Goal: Transaction & Acquisition: Purchase product/service

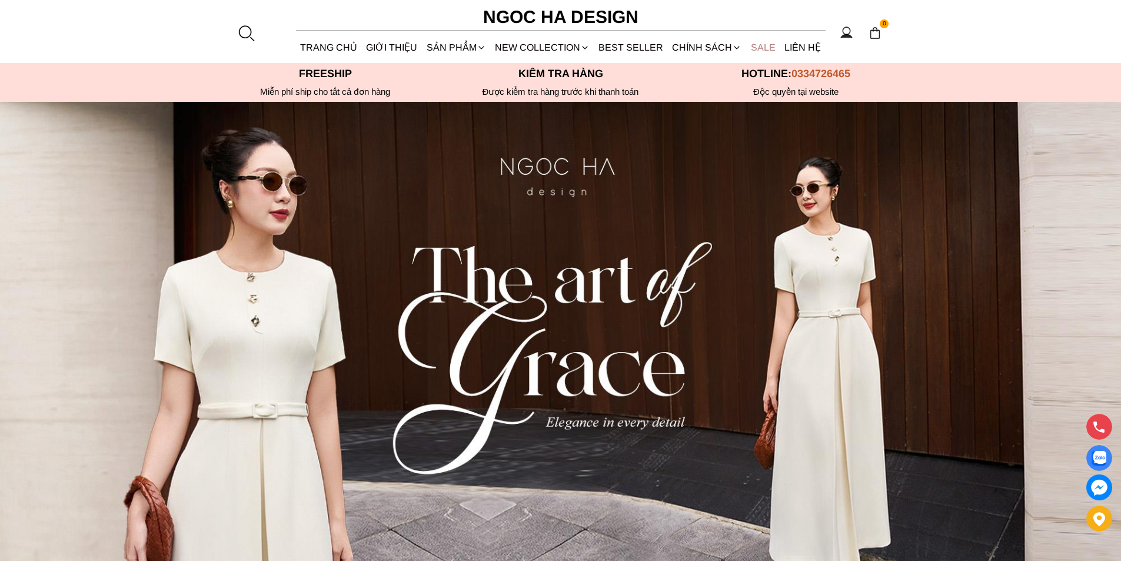
click at [762, 56] on link "SALE" at bounding box center [763, 47] width 34 height 31
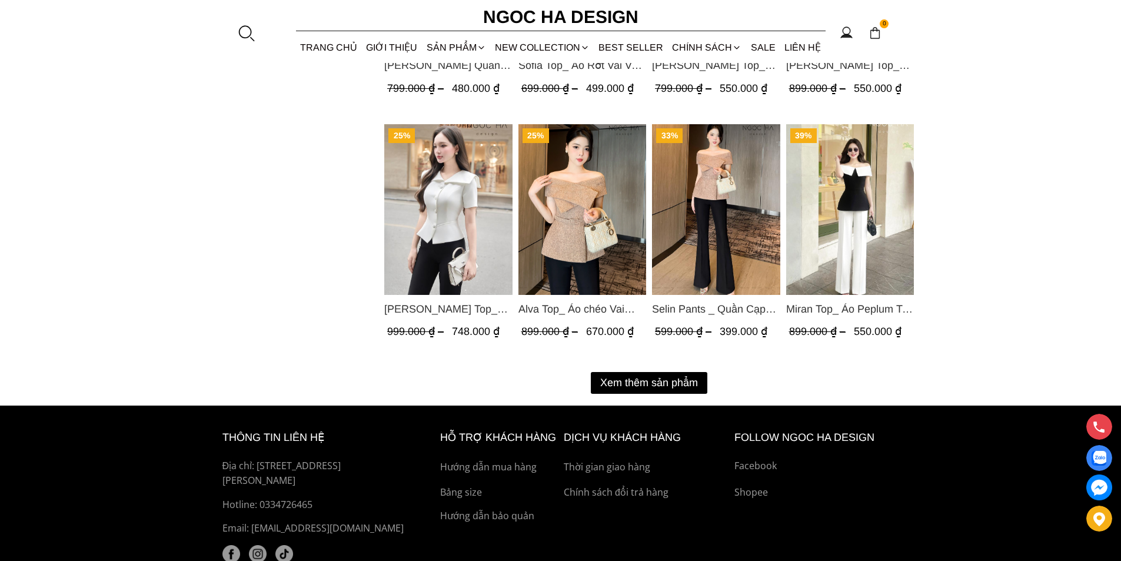
scroll to position [1530, 0]
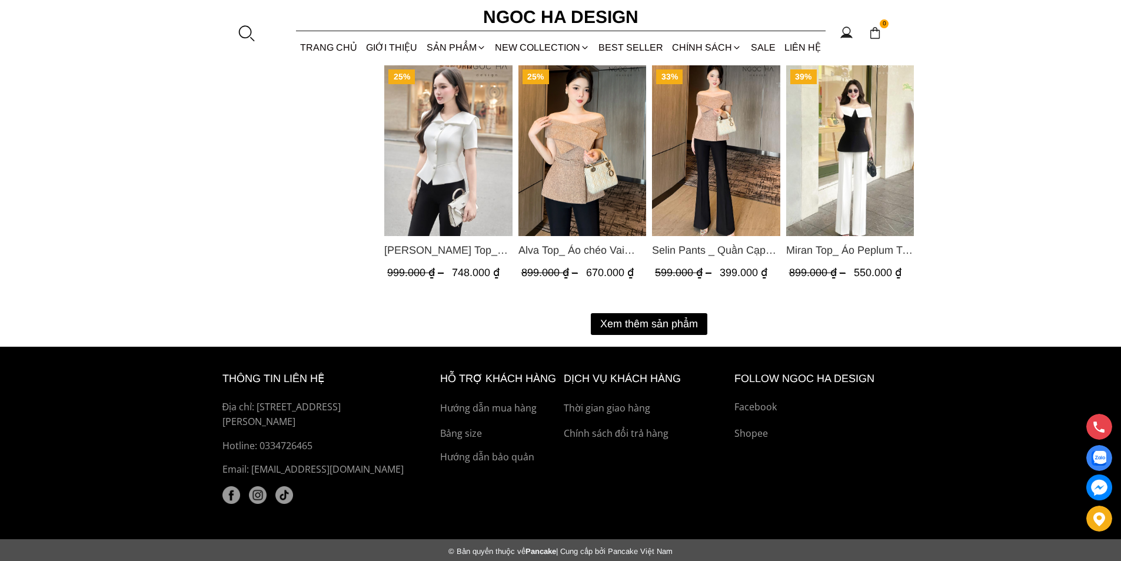
click at [633, 316] on button "Xem thêm sản phẩm" at bounding box center [649, 324] width 117 height 22
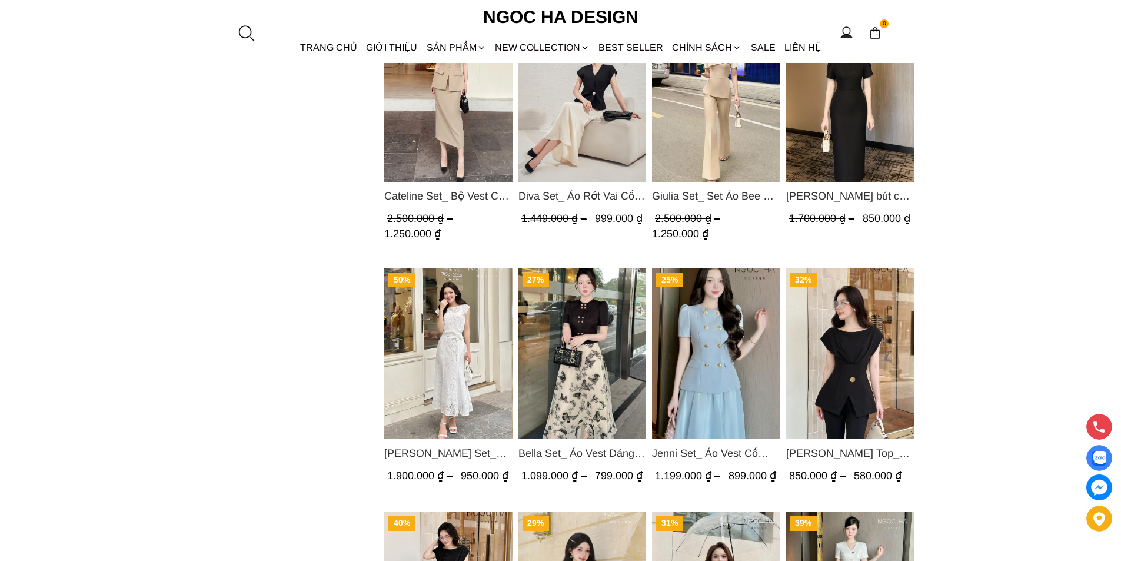
scroll to position [1017, 0]
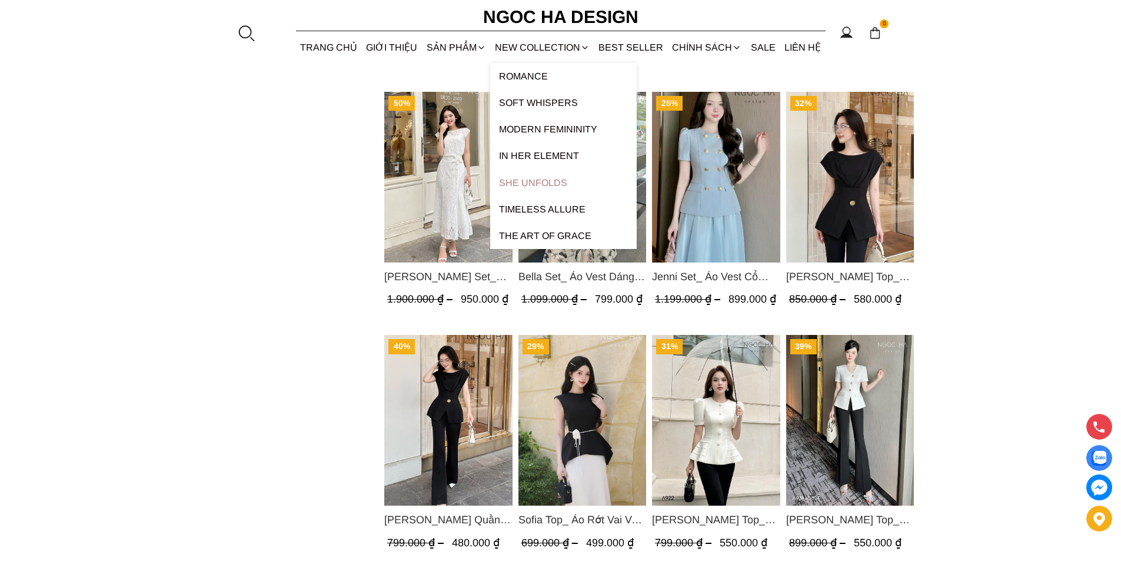
click at [554, 184] on link "SHE UNFOLDS" at bounding box center [563, 183] width 147 height 26
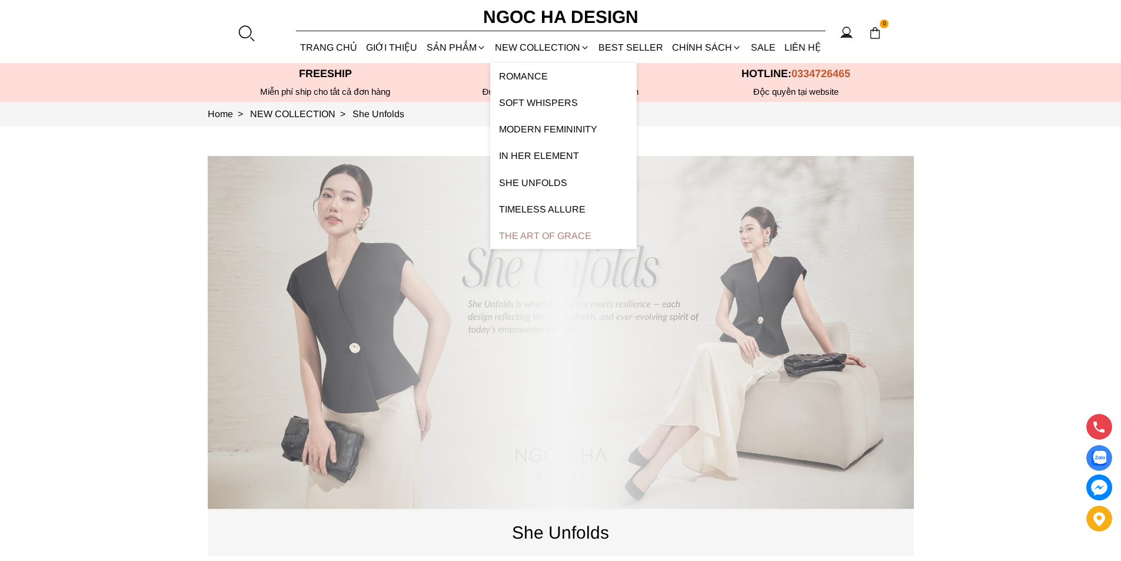
click at [567, 235] on link "The Art Of Grace" at bounding box center [563, 235] width 147 height 26
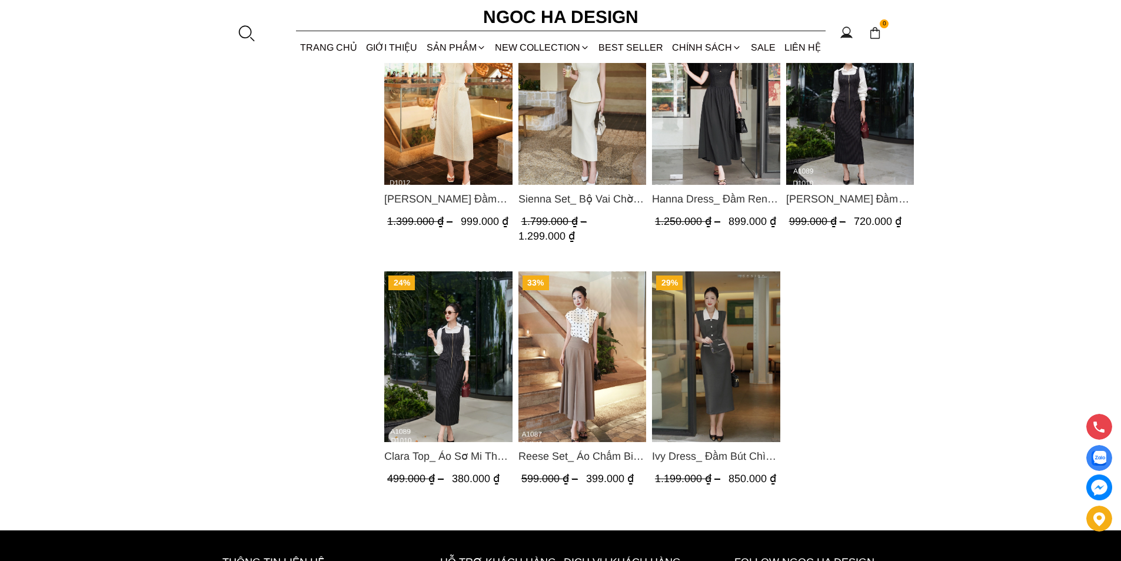
scroll to position [765, 0]
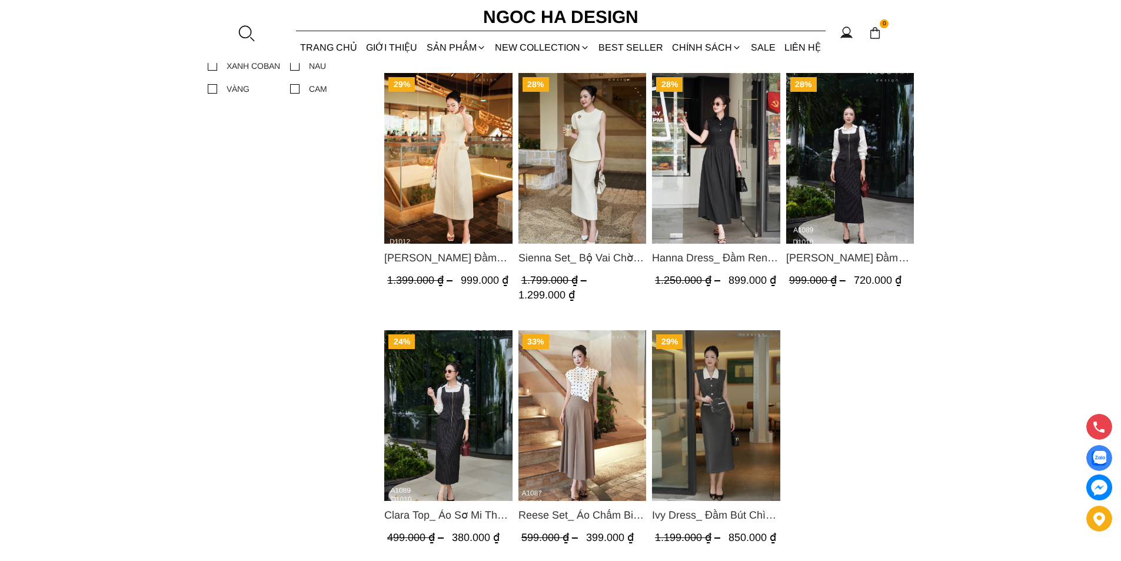
click at [609, 371] on img "Product image - Reese Set_ Áo Chấm Bi Vai Chờm Mix Chân Váy Xếp Ly Hông Màu Nâu…" at bounding box center [582, 415] width 128 height 171
click at [228, 32] on section "0 Trang chủ Giới thiệu Sản phẩm Áo Áo thun Áo sơ mi Áo Peplum Áo lụa Áo len Quầ…" at bounding box center [560, 31] width 1121 height 63
click at [243, 32] on div at bounding box center [246, 33] width 18 height 18
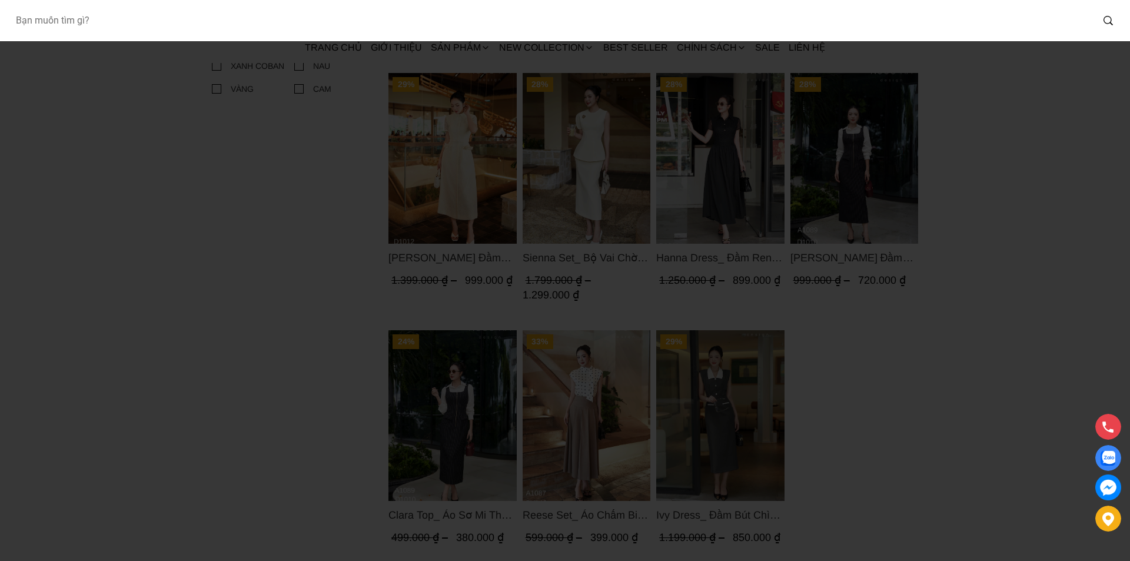
click at [223, 26] on input "Input search Bạn muốn tìm gì?" at bounding box center [549, 20] width 1086 height 27
type input "CV151"
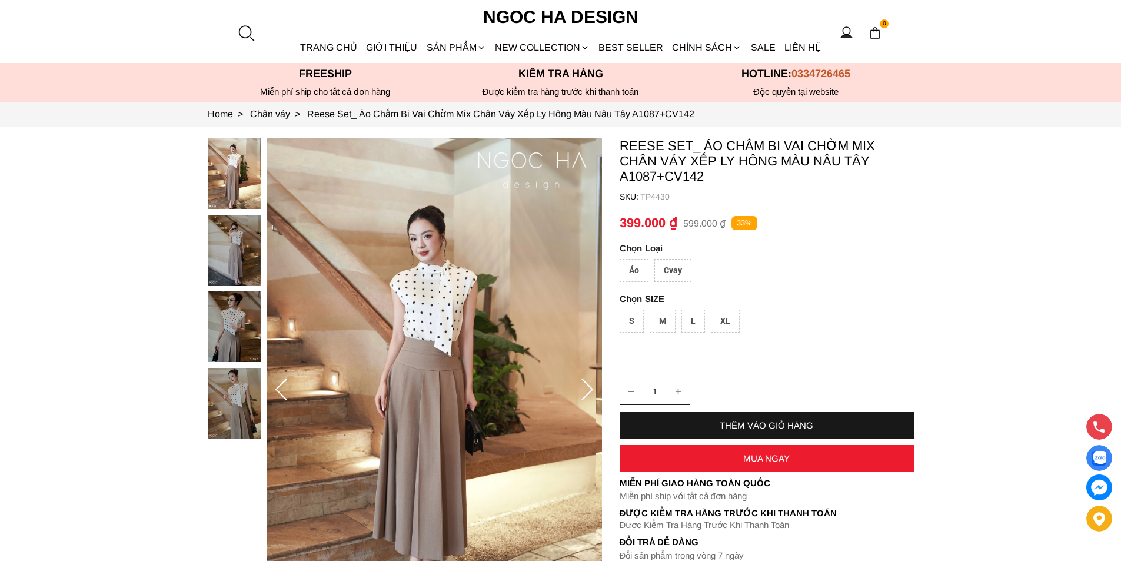
click at [674, 268] on div "Cvay" at bounding box center [672, 270] width 37 height 23
click at [642, 266] on div "Áo" at bounding box center [634, 270] width 29 height 23
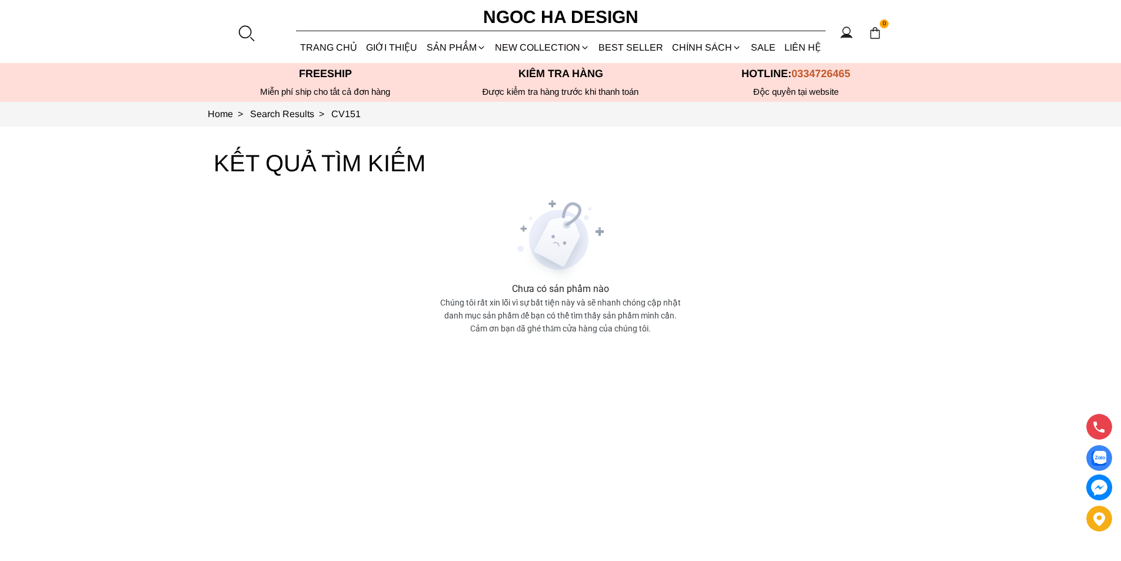
click at [245, 34] on div at bounding box center [246, 33] width 18 height 18
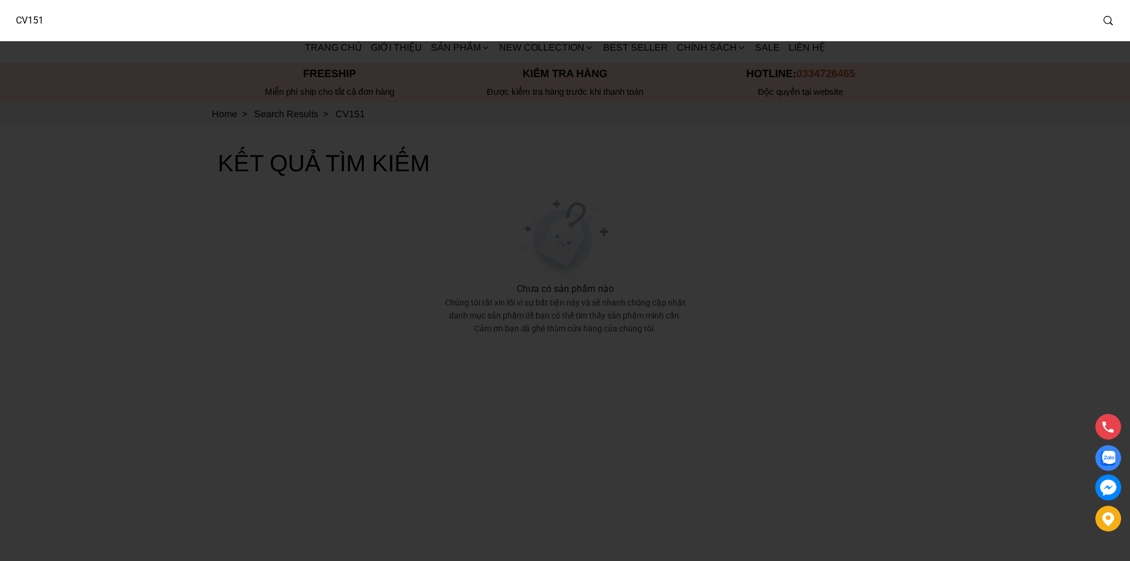
click at [209, 16] on input "CV151" at bounding box center [549, 20] width 1086 height 27
click at [209, 16] on input "CV151" at bounding box center [542, 20] width 1072 height 27
type input "A1051"
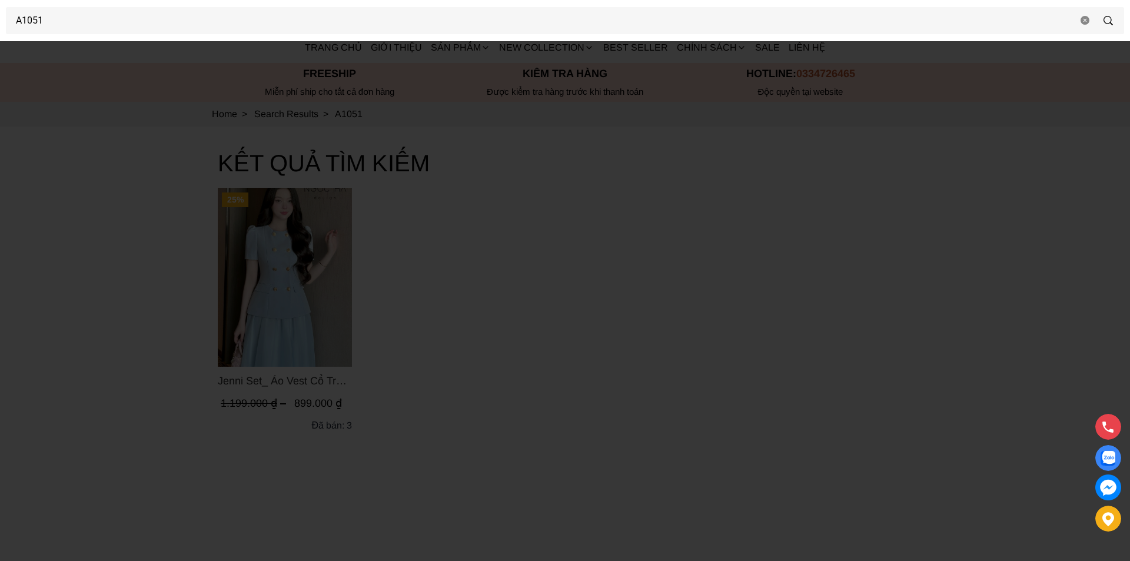
click at [315, 385] on div at bounding box center [565, 280] width 1130 height 561
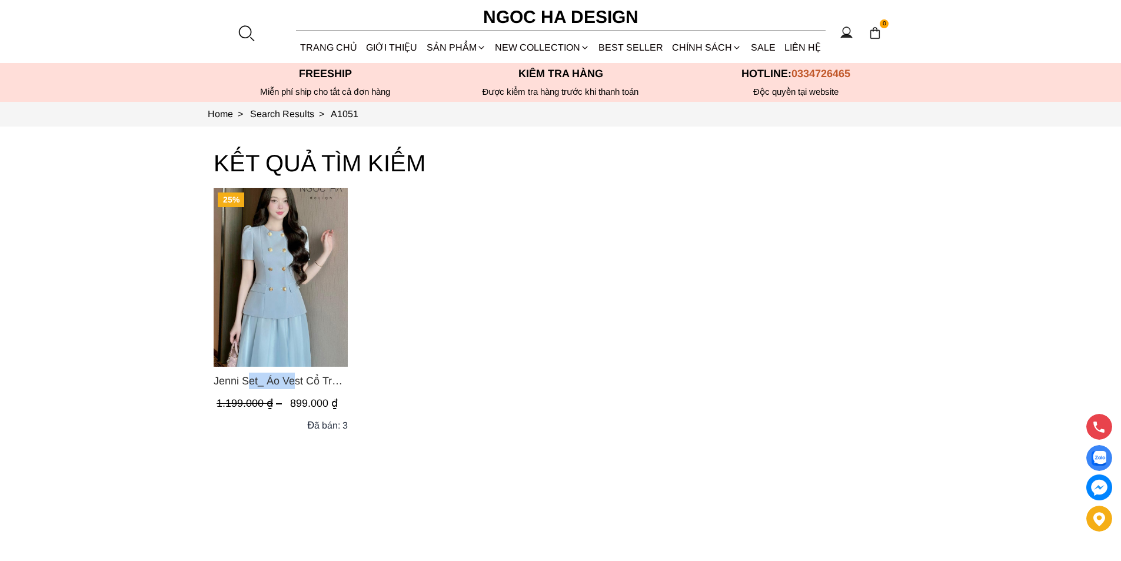
drag, startPoint x: 207, startPoint y: 377, endPoint x: 260, endPoint y: 381, distance: 53.1
click at [260, 381] on section "KẾT QUẢ TÌM KIẾM 25% Jenni Set_ Áo Vest Cổ Tròn Đính Cúc, Chân Váy Tơ Màu Xanh …" at bounding box center [560, 368] width 1121 height 482
copy span "Jenni Set"
click at [255, 281] on img "Product image - Jenni Set_ Áo Vest Cổ Tròn Đính Cúc, Chân Váy Tơ Màu Xanh A1051…" at bounding box center [281, 277] width 134 height 179
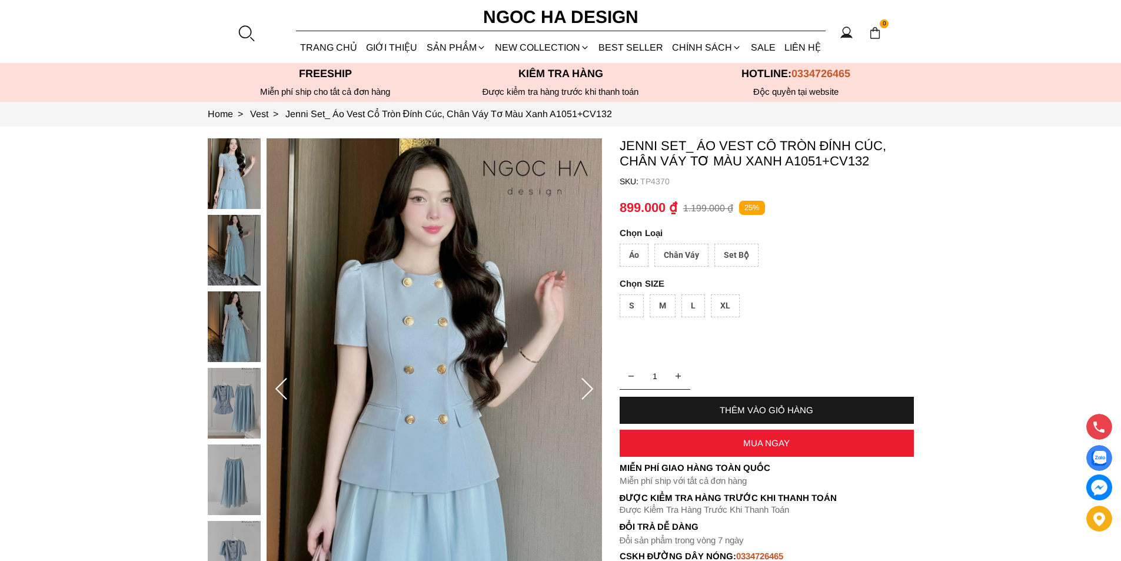
click at [630, 257] on div "Áo" at bounding box center [634, 255] width 29 height 23
click at [664, 252] on div "Chân Váy" at bounding box center [681, 255] width 54 height 23
click at [735, 261] on div "Set Bộ" at bounding box center [736, 255] width 44 height 23
click at [799, 407] on div "THÊM VÀO GIỎ HÀNG" at bounding box center [767, 410] width 294 height 10
click at [664, 311] on div "M" at bounding box center [663, 305] width 26 height 23
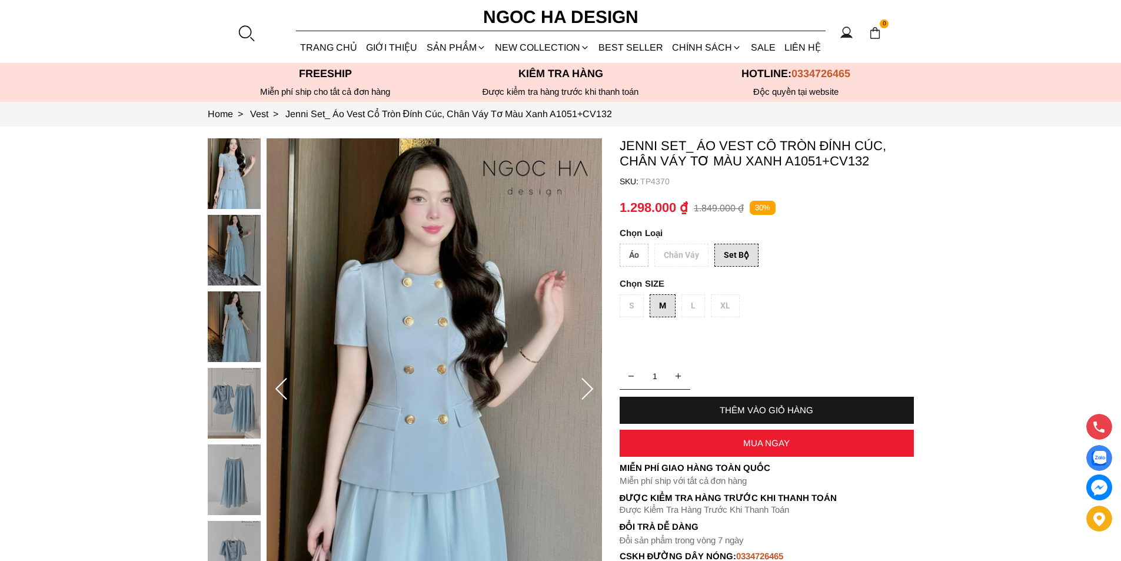
click at [680, 250] on div "Áo Chân Váy Set Bộ" at bounding box center [767, 258] width 294 height 29
click at [633, 250] on div "Áo" at bounding box center [634, 255] width 29 height 23
click at [666, 256] on div "Áo Chân Váy Set Bộ" at bounding box center [767, 258] width 294 height 29
click at [717, 249] on div "Set Bộ" at bounding box center [736, 255] width 44 height 23
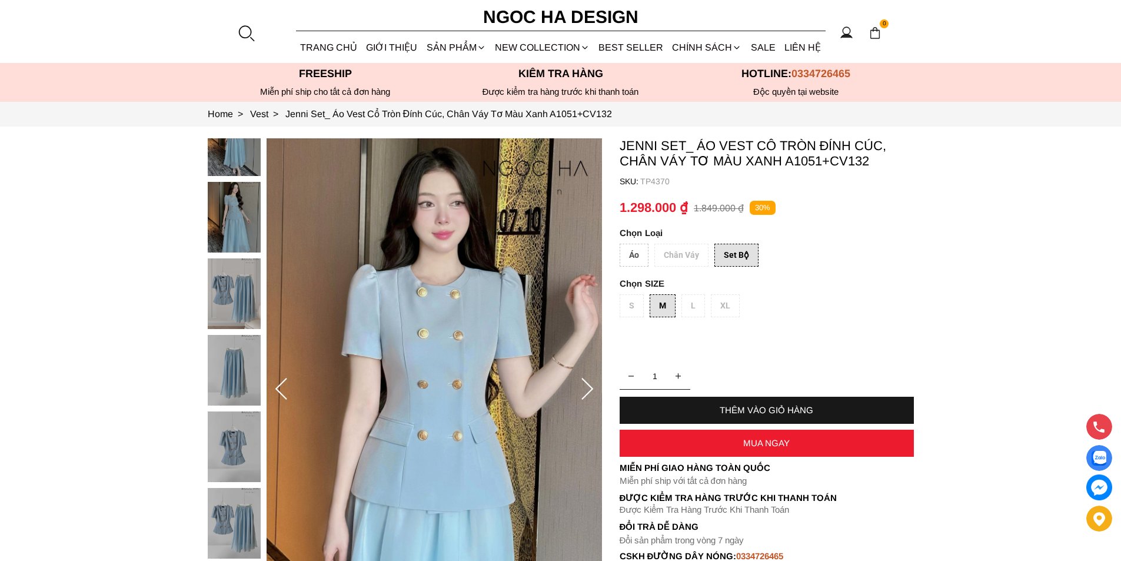
click at [636, 251] on div "Áo" at bounding box center [634, 255] width 29 height 23
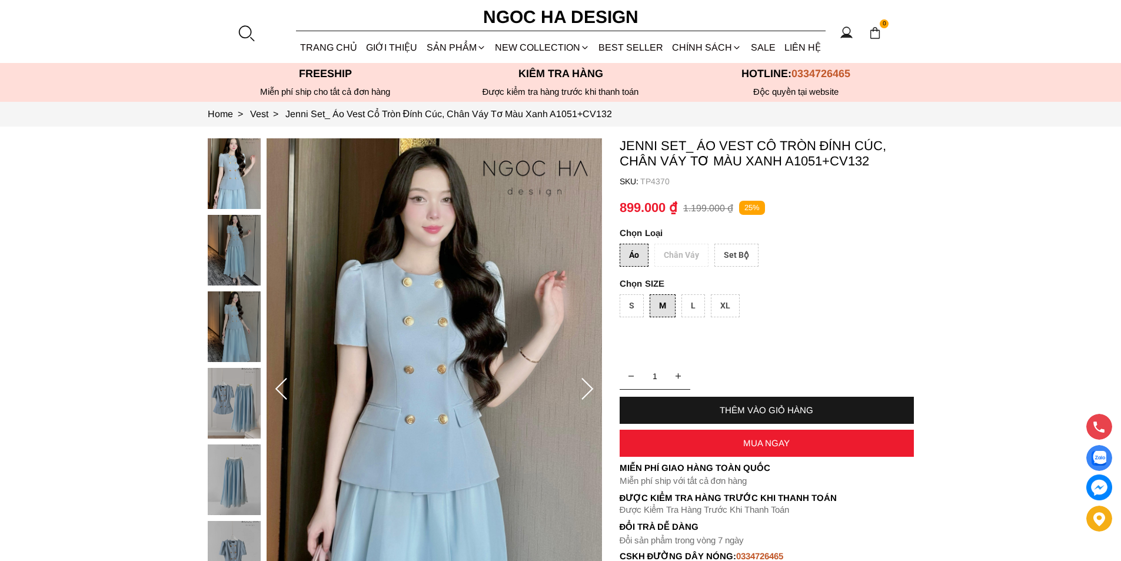
click at [694, 400] on div "THÊM VÀO GIỎ HÀNG" at bounding box center [767, 410] width 294 height 27
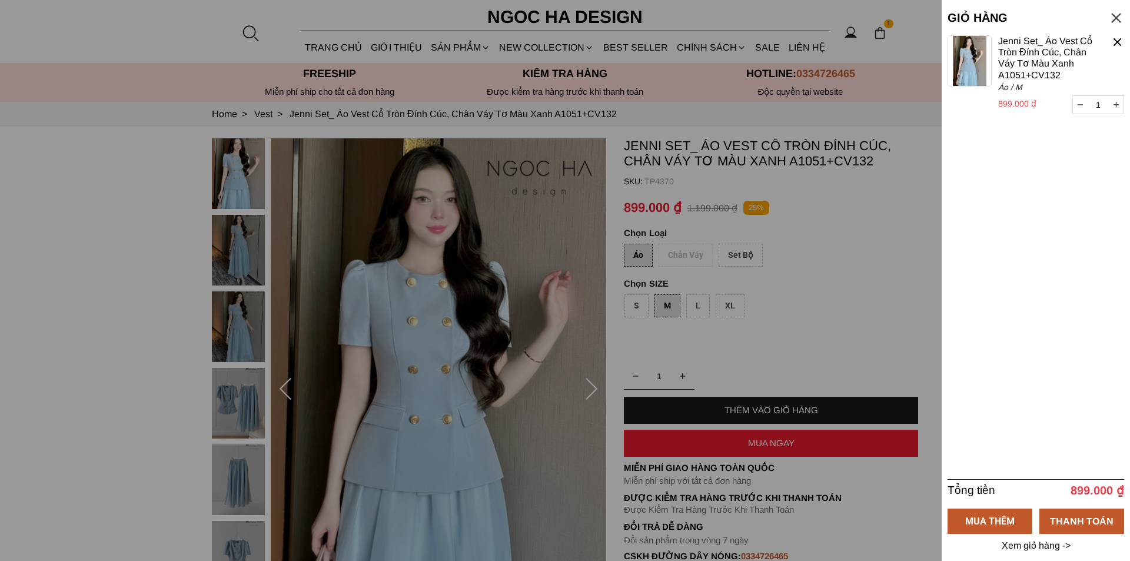
click at [677, 338] on div at bounding box center [565, 280] width 1130 height 561
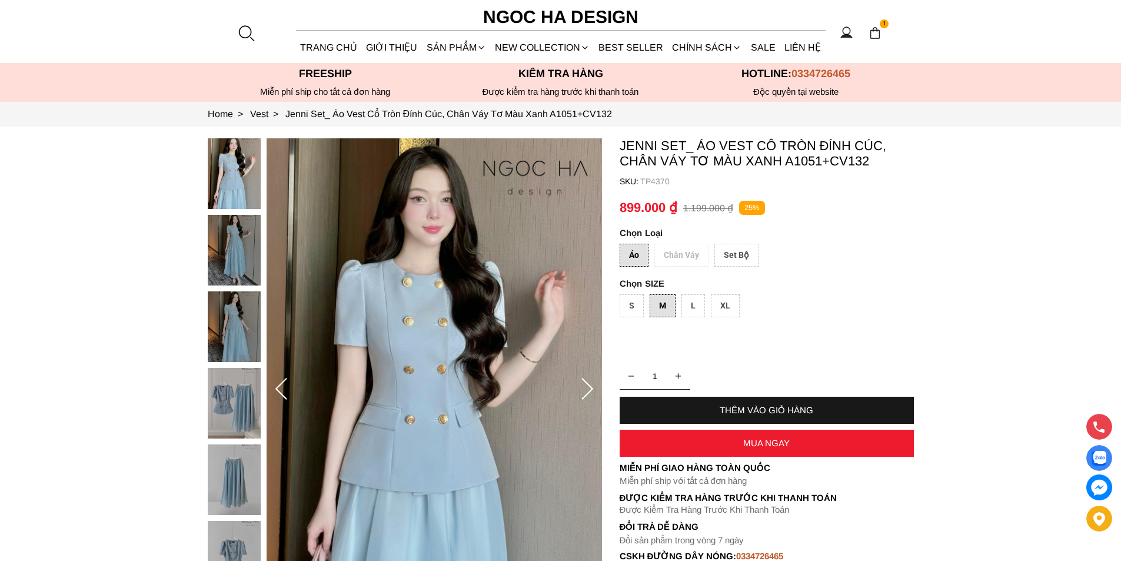
click at [638, 304] on div "S" at bounding box center [632, 305] width 24 height 23
click at [720, 314] on div "XL" at bounding box center [725, 305] width 29 height 23
click at [684, 271] on div "Áo Chân Váy Set Bộ" at bounding box center [767, 258] width 294 height 29
click at [682, 262] on div "Áo Chân Váy Set Bộ" at bounding box center [767, 258] width 294 height 29
click at [682, 248] on div "Áo Chân Váy Set Bộ" at bounding box center [767, 258] width 294 height 29
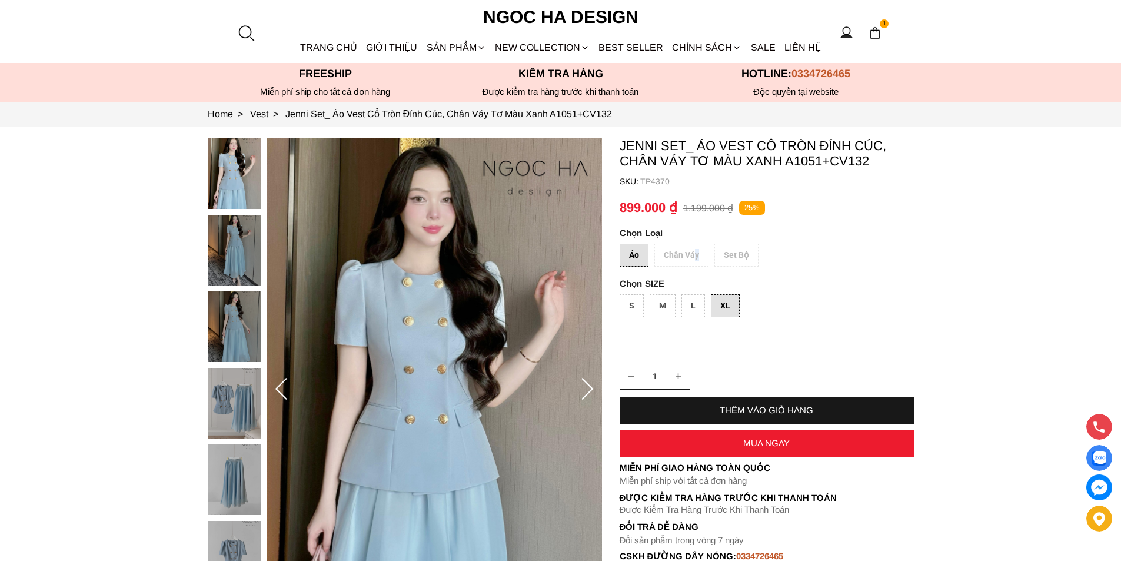
click at [682, 248] on div "Áo Chân Váy Set Bộ" at bounding box center [767, 258] width 294 height 29
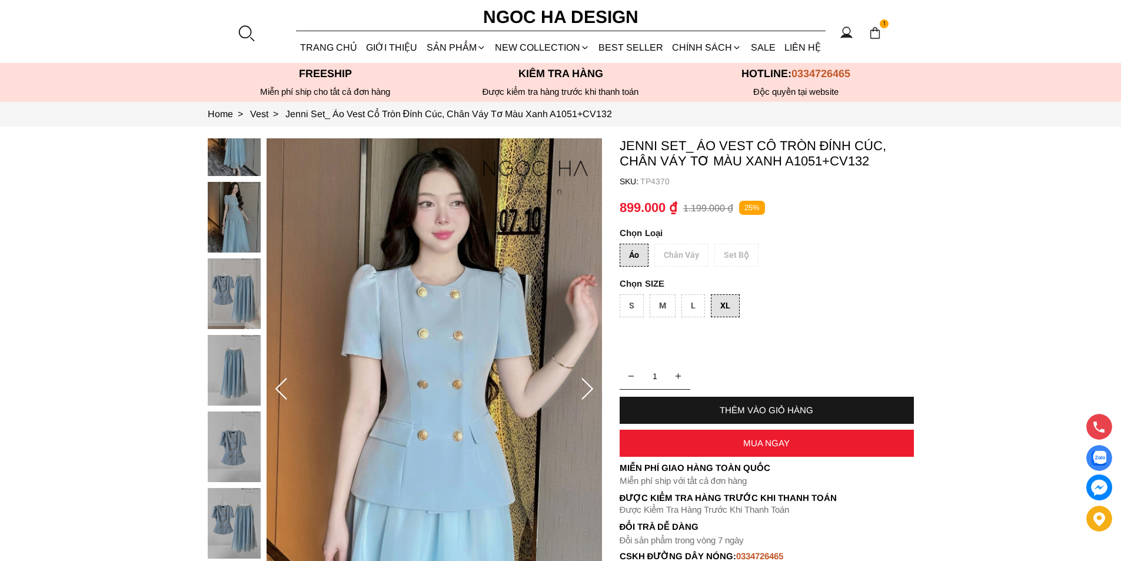
click at [698, 314] on div "L" at bounding box center [694, 305] width 24 height 23
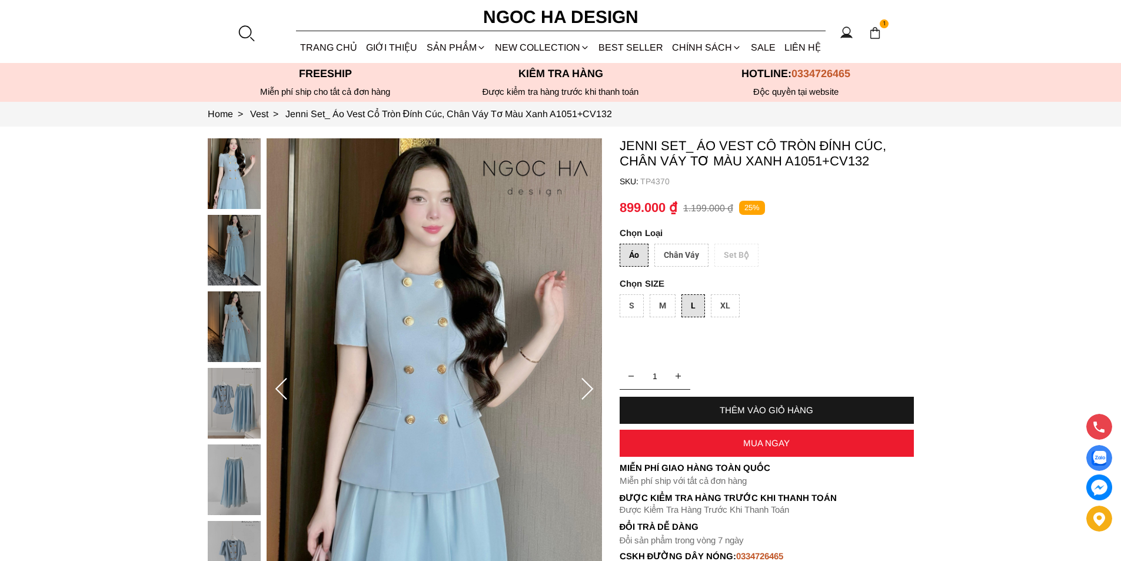
click at [704, 345] on container "Jenni Set_ Áo Vest Cổ Tròn Đính Cúc, Chân Váy Tơ Màu Xanh A1051+CV132 SKU: TP43…" at bounding box center [767, 356] width 294 height 436
click at [715, 264] on div "Áo Chân Váy Set Bộ" at bounding box center [767, 258] width 294 height 29
click at [687, 255] on div "Chân Váy" at bounding box center [681, 255] width 54 height 23
click at [656, 316] on div "S M L XL" at bounding box center [767, 308] width 294 height 29
click at [748, 257] on div "Áo Chân Váy Set Bộ" at bounding box center [767, 258] width 294 height 29
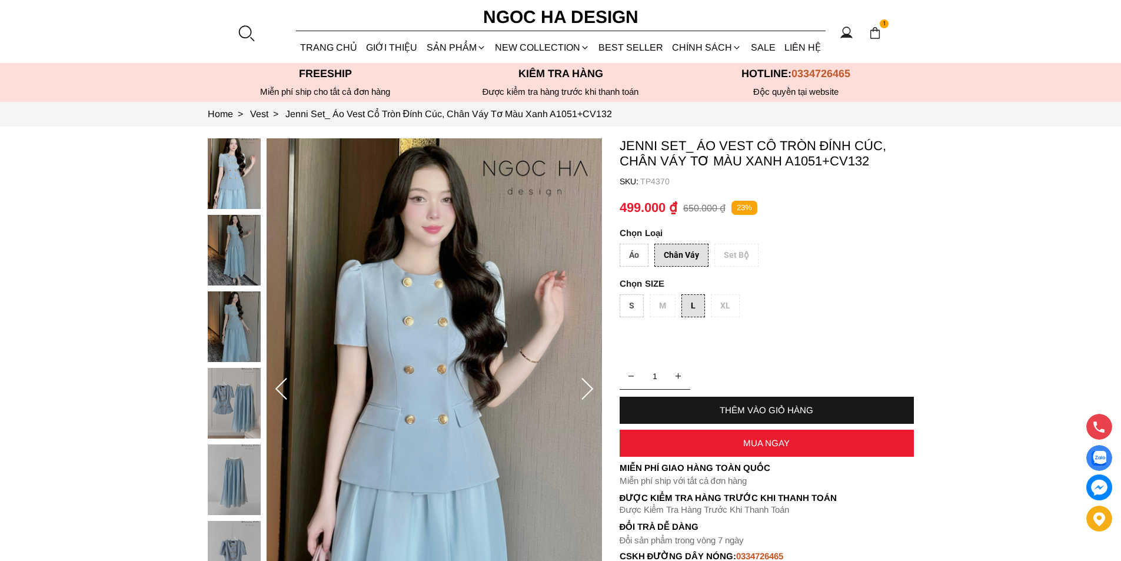
click at [748, 257] on div "Áo Chân Váy Set Bộ" at bounding box center [767, 258] width 294 height 29
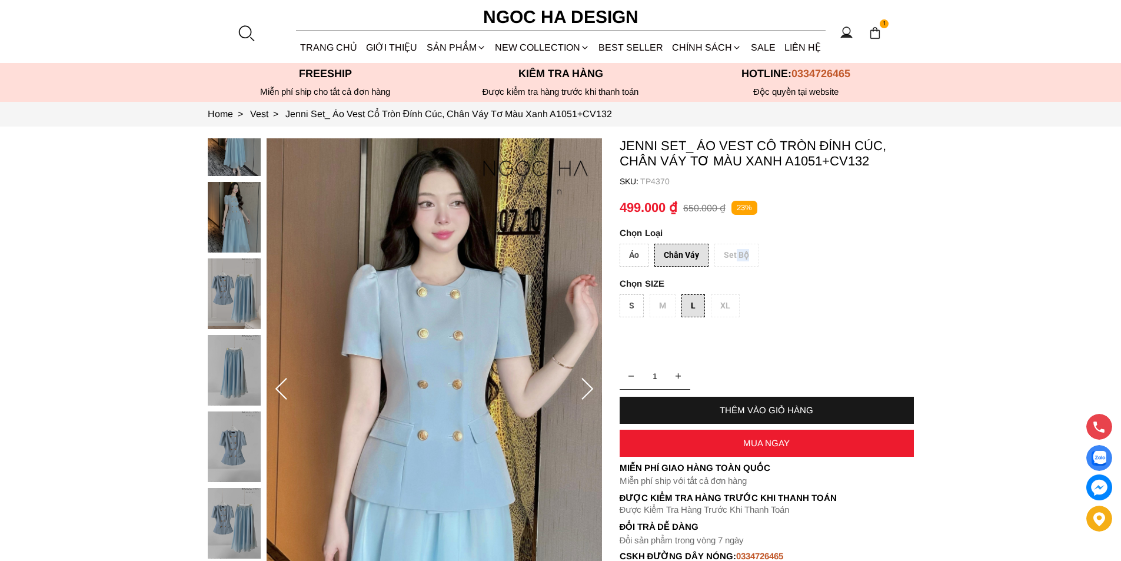
click at [748, 257] on div "Áo Chân Váy Set Bộ" at bounding box center [767, 258] width 294 height 29
click at [636, 251] on div "Áo" at bounding box center [634, 255] width 29 height 23
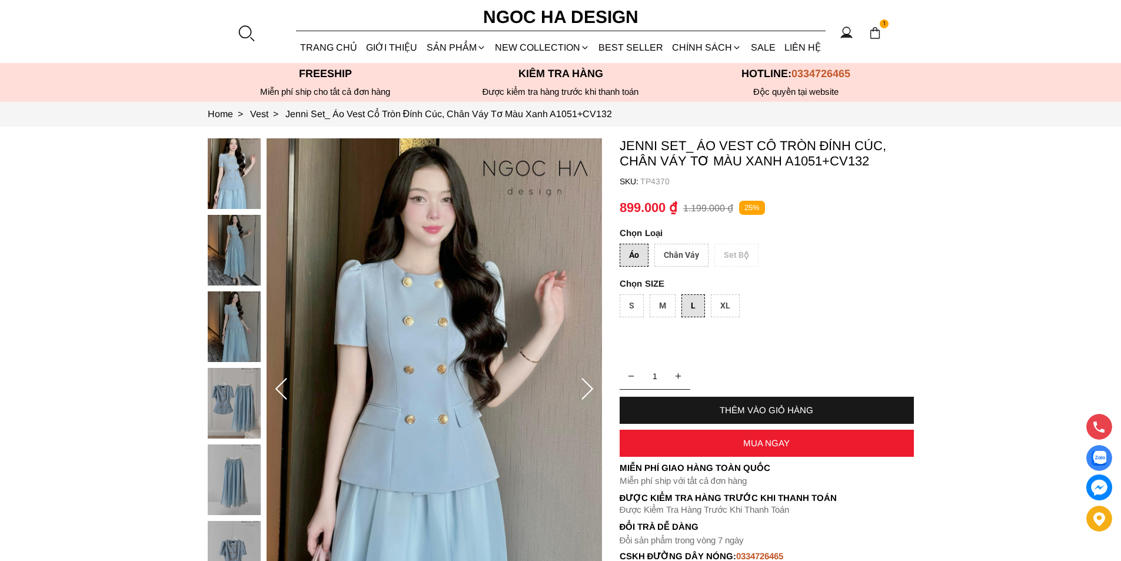
click at [682, 251] on div "Chân Váy" at bounding box center [681, 255] width 54 height 23
click at [637, 257] on div "Áo" at bounding box center [634, 255] width 29 height 23
click at [691, 260] on div "Chân Váy" at bounding box center [681, 255] width 54 height 23
click at [728, 254] on div "Áo Chân Váy Set Bộ" at bounding box center [767, 258] width 294 height 29
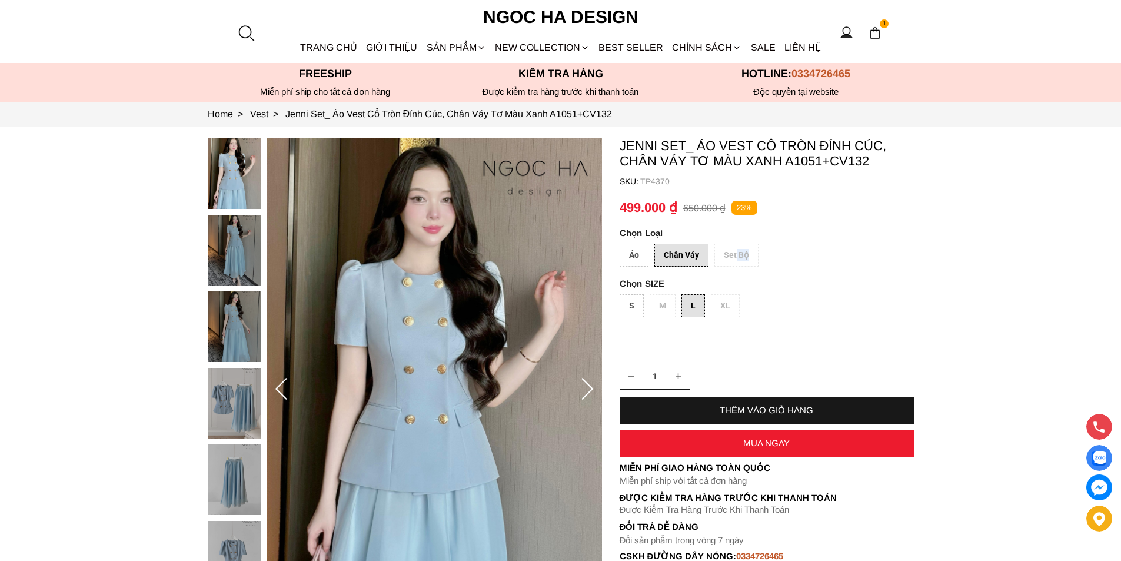
click at [728, 254] on div "Áo Chân Váy Set Bộ" at bounding box center [767, 258] width 294 height 29
click at [654, 296] on div "S M L XL" at bounding box center [767, 308] width 294 height 29
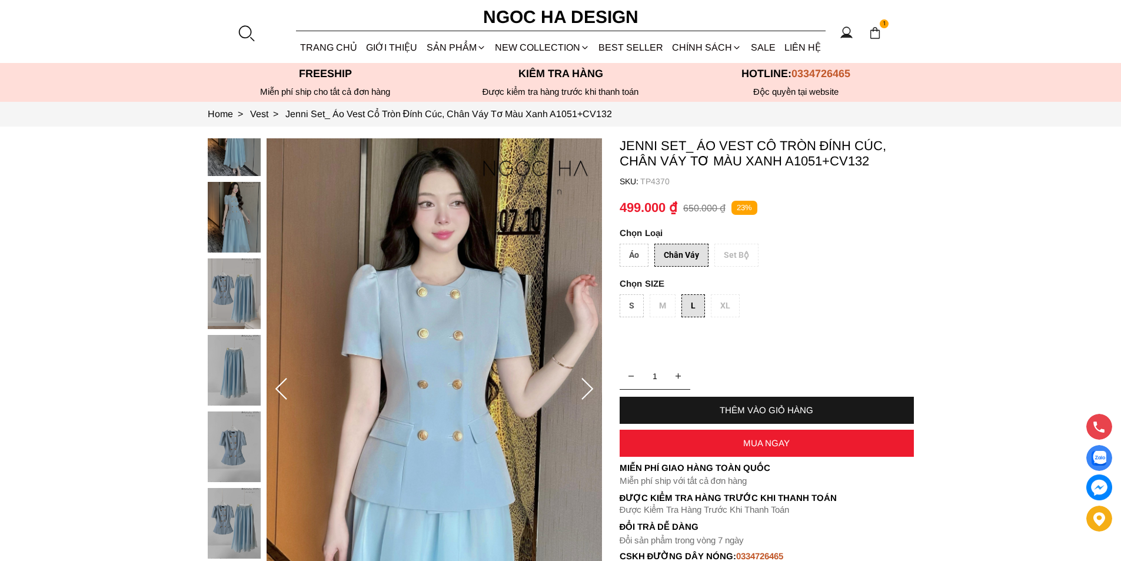
click at [752, 248] on div "Áo Chân Váy Set Bộ" at bounding box center [767, 258] width 294 height 29
click at [643, 252] on div "Áo" at bounding box center [634, 255] width 29 height 23
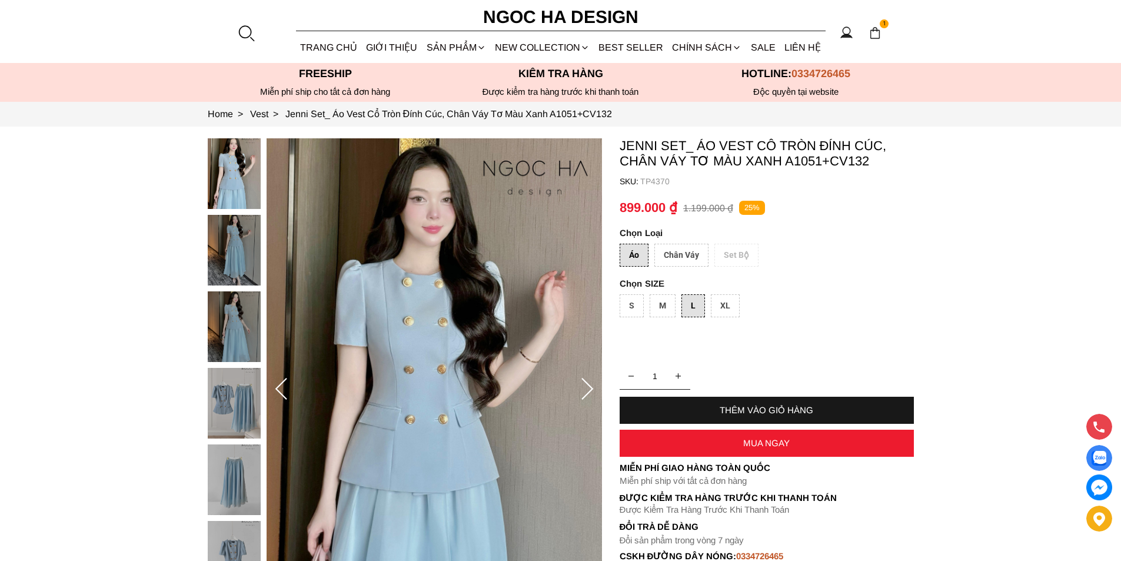
click at [728, 254] on div "Áo Chân Váy Set Bộ" at bounding box center [767, 258] width 294 height 29
click at [716, 251] on div "Áo Chân Váy Set Bộ" at bounding box center [767, 258] width 294 height 29
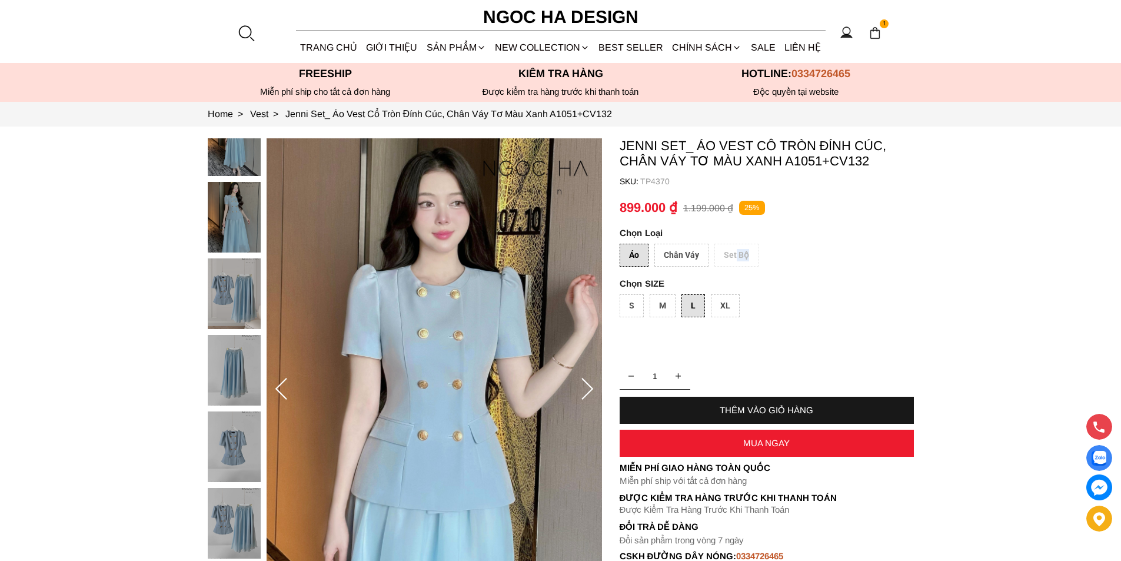
click at [791, 404] on div "THÊM VÀO GIỎ HÀNG" at bounding box center [767, 410] width 294 height 27
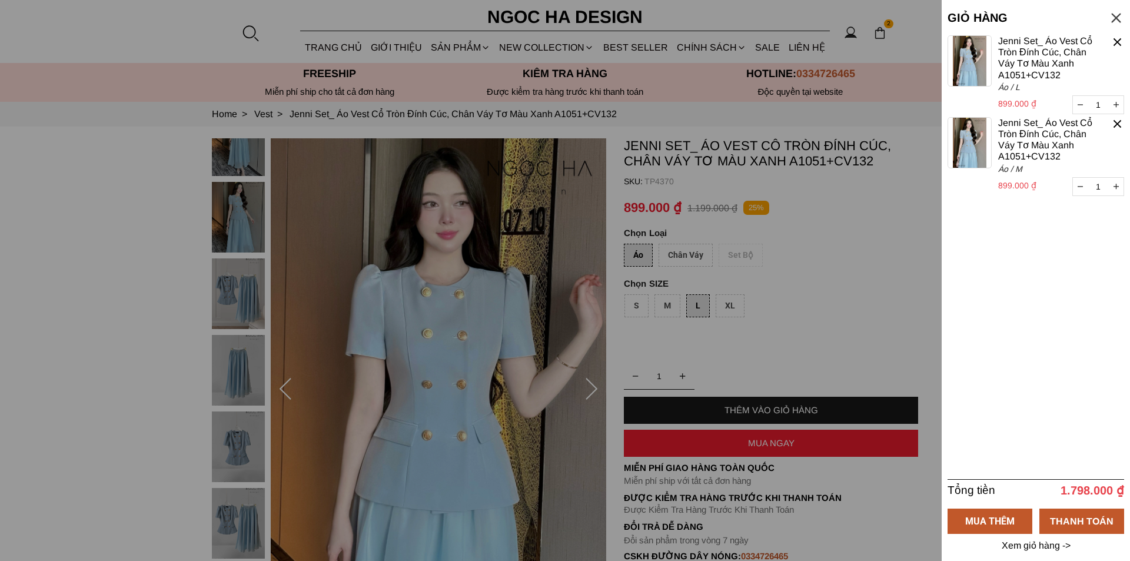
click at [1115, 124] on div at bounding box center [1118, 124] width 14 height 14
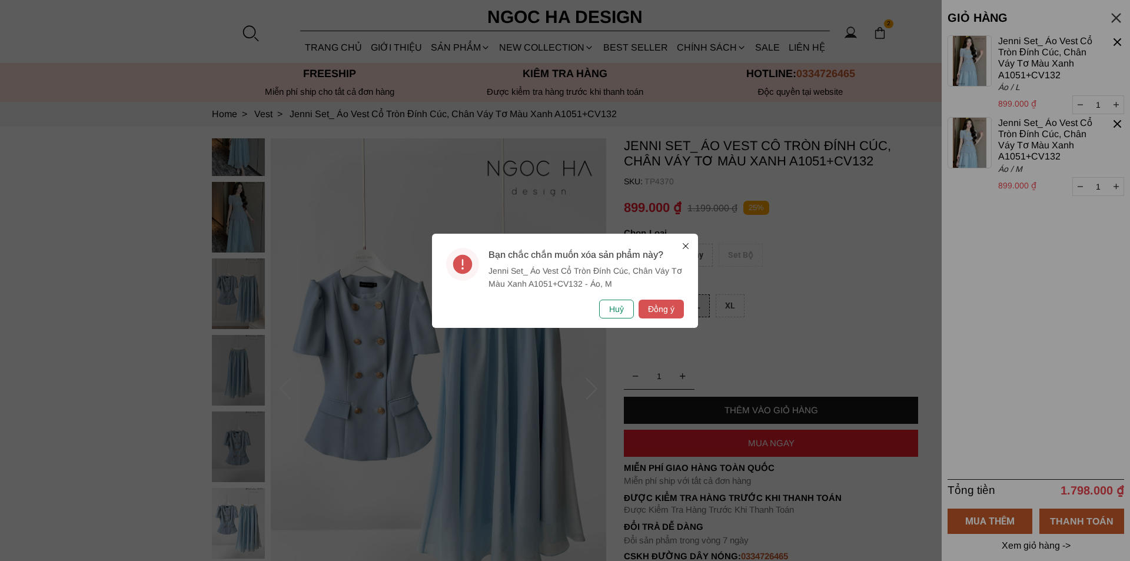
click at [628, 307] on button "Huỷ" at bounding box center [616, 309] width 35 height 19
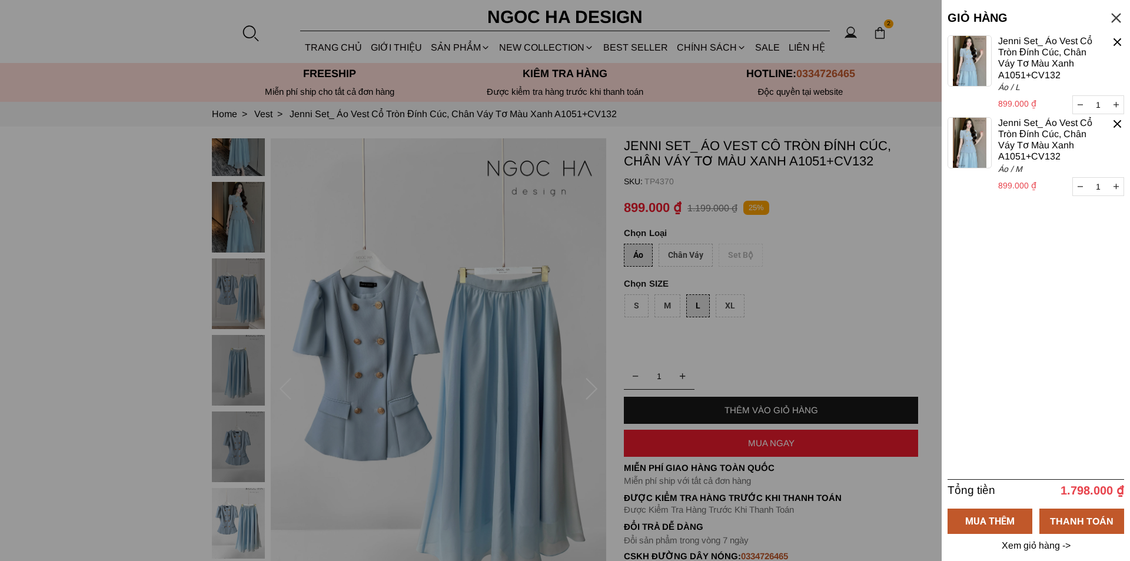
click at [1118, 42] on div at bounding box center [1118, 42] width 14 height 14
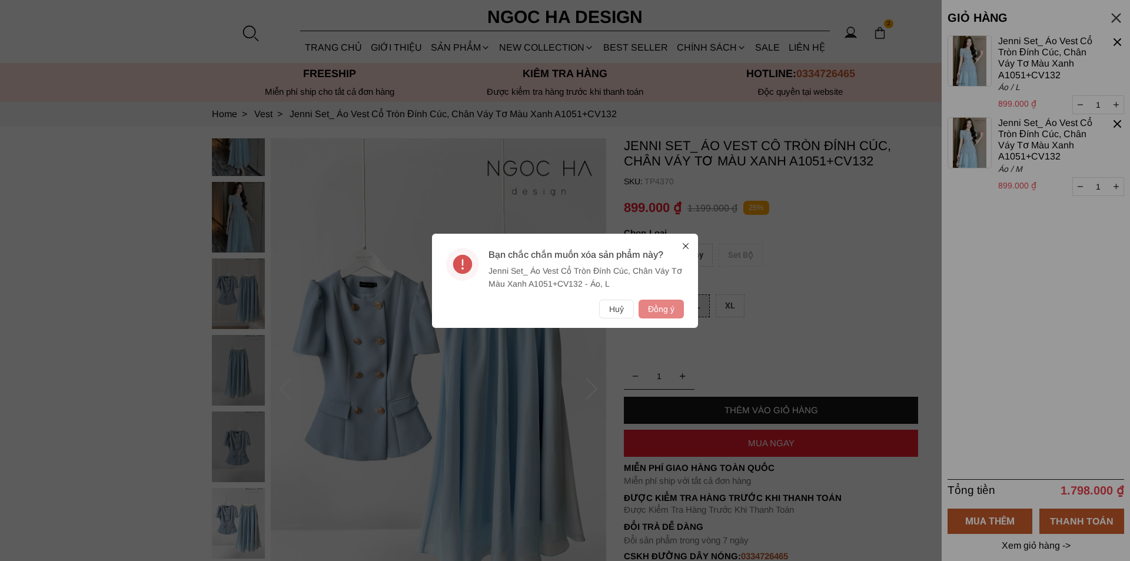
click at [663, 315] on button "Đồng ý" at bounding box center [661, 309] width 45 height 19
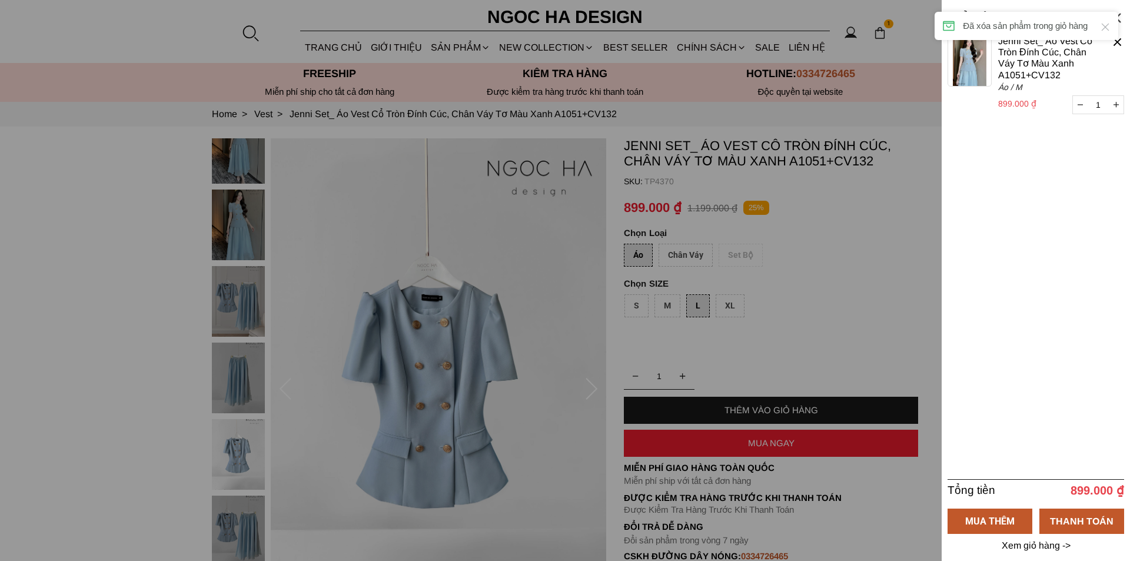
click at [1119, 42] on div at bounding box center [1118, 42] width 14 height 14
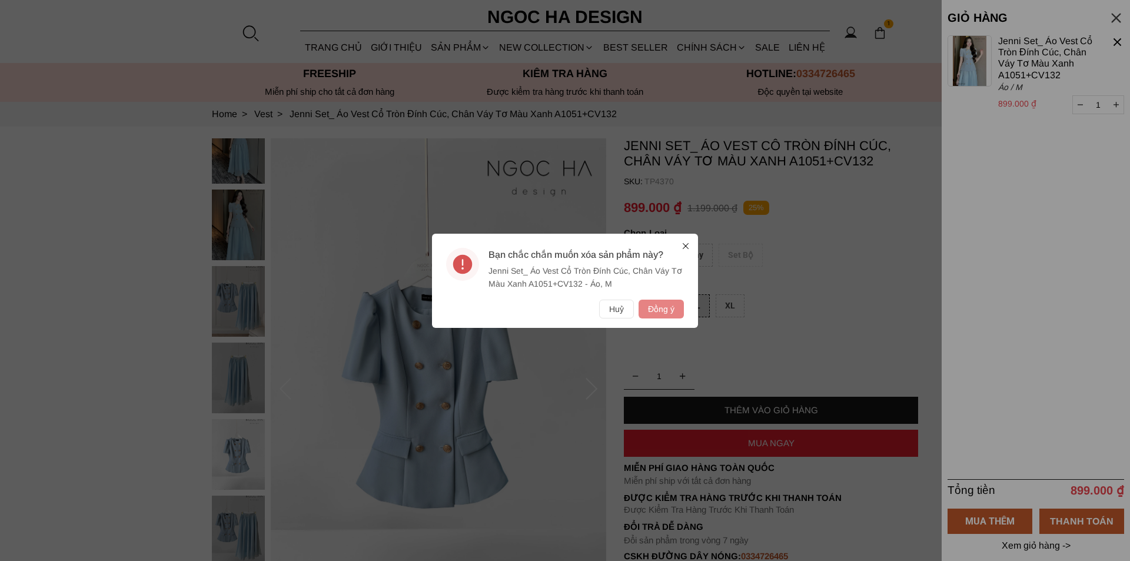
click at [657, 313] on button "Đồng ý" at bounding box center [661, 309] width 45 height 19
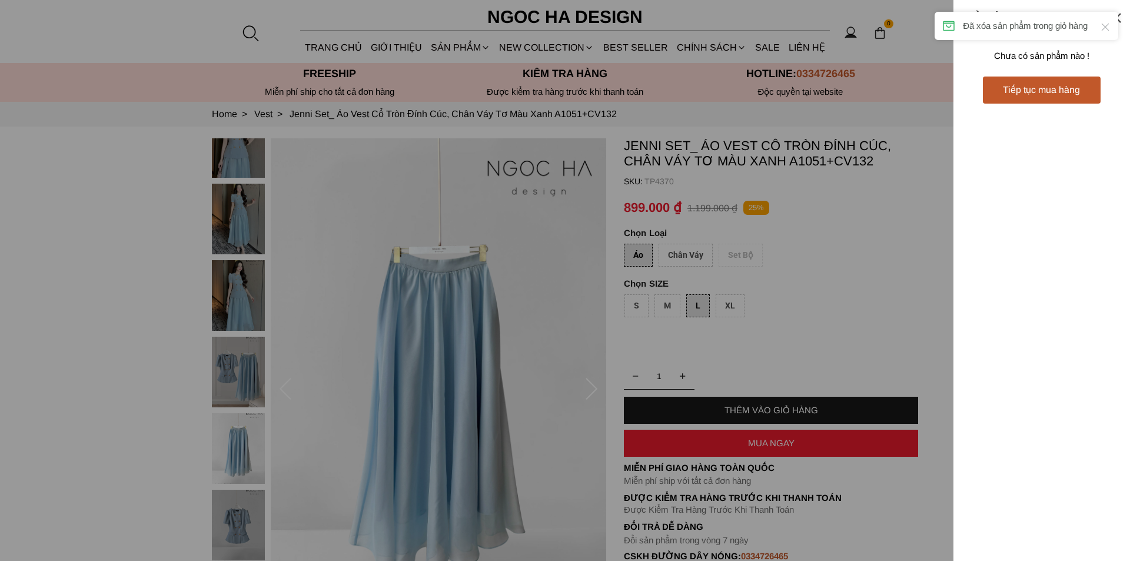
click at [856, 323] on div at bounding box center [565, 280] width 1130 height 561
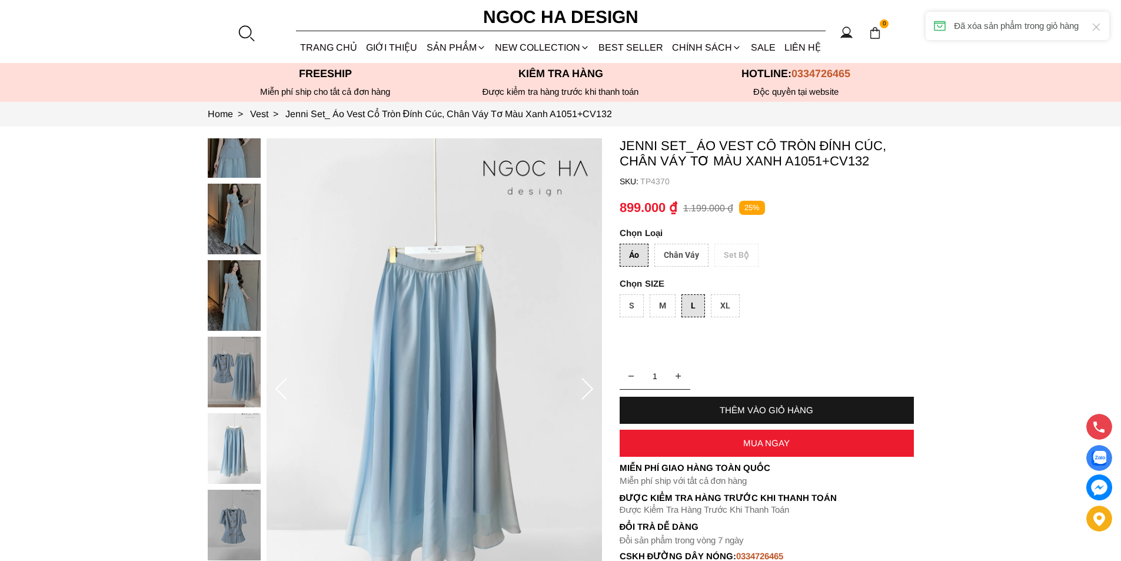
click at [740, 263] on div "Áo Chân Váy Set Bộ" at bounding box center [767, 258] width 294 height 29
click at [763, 412] on div "THÊM VÀO GIỎ HÀNG" at bounding box center [767, 410] width 294 height 10
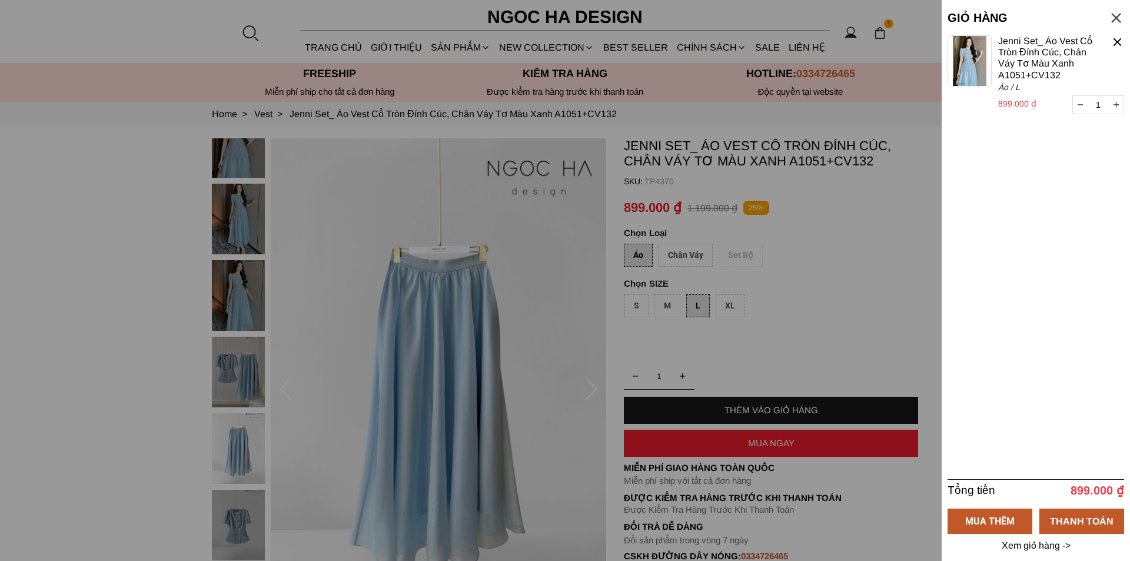
click at [733, 261] on div at bounding box center [565, 280] width 1130 height 561
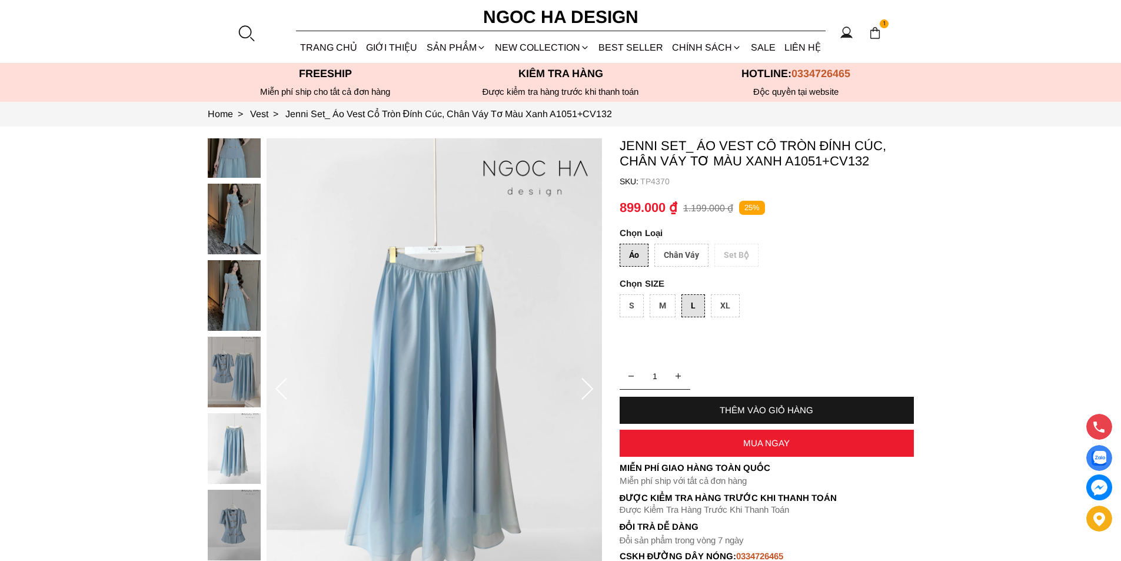
click at [733, 261] on div "Áo Chân Váy Set Bộ" at bounding box center [767, 258] width 294 height 29
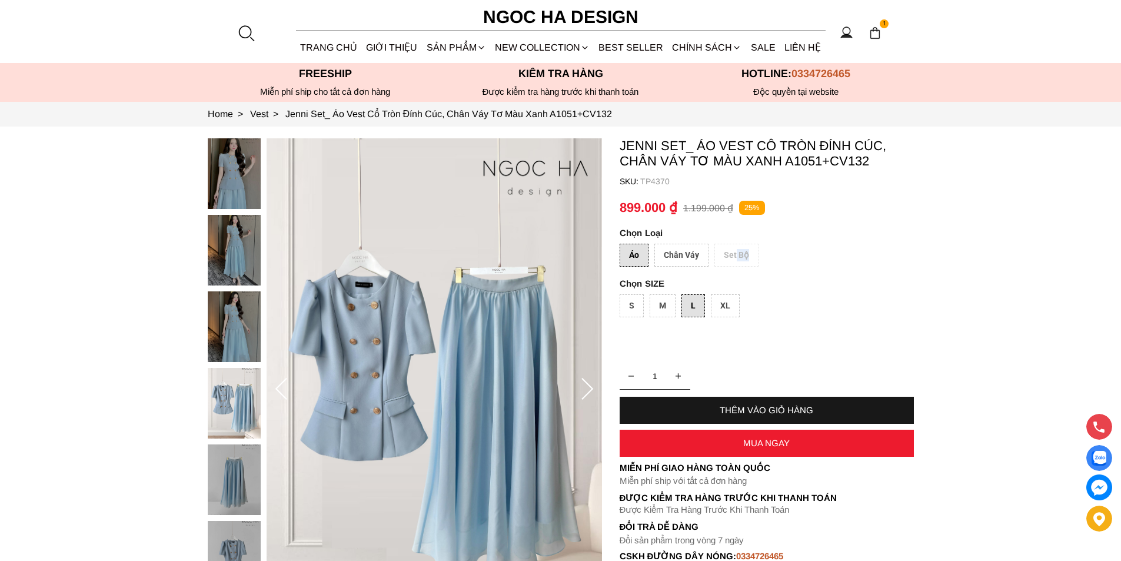
click at [733, 261] on div "Áo Chân Váy Set Bộ" at bounding box center [767, 258] width 294 height 29
click at [679, 259] on div "Chân Váy" at bounding box center [681, 255] width 54 height 23
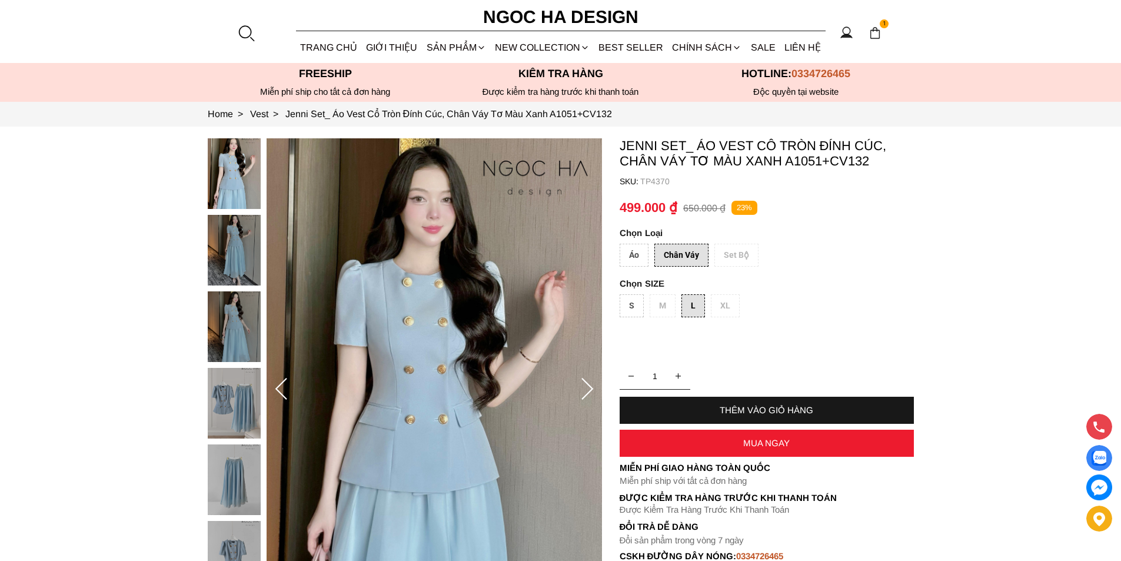
click at [726, 258] on div "Áo Chân Váy Set Bộ" at bounding box center [767, 258] width 294 height 29
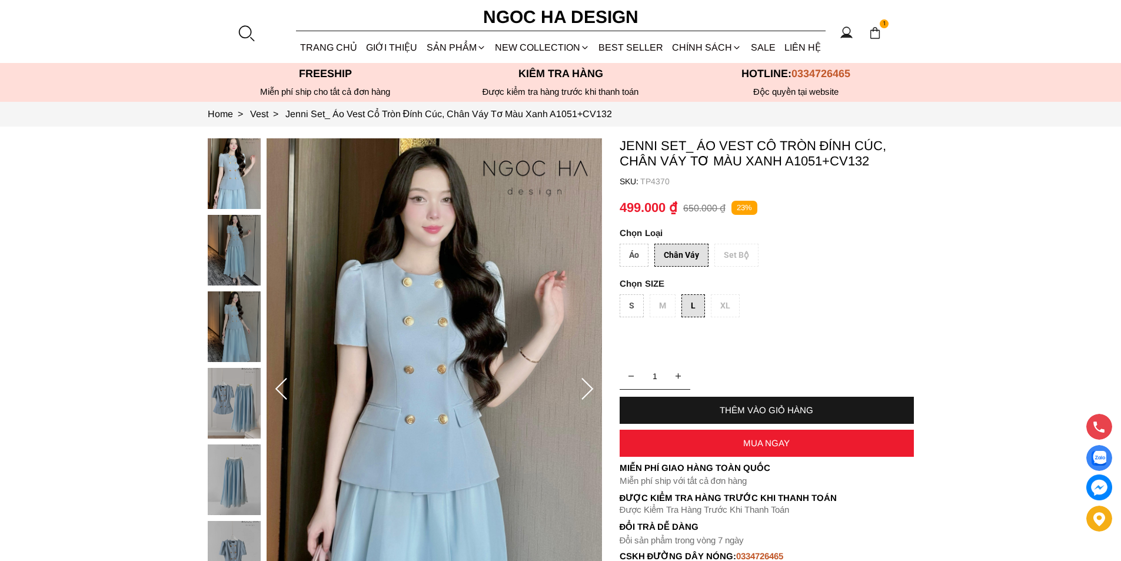
click at [631, 254] on div "Áo" at bounding box center [634, 255] width 29 height 23
click at [704, 255] on div "Chân Váy" at bounding box center [681, 255] width 54 height 23
click at [729, 254] on div "Áo Chân Váy Set Bộ" at bounding box center [767, 258] width 294 height 29
click at [729, 258] on div "Áo Chân Váy Set Bộ" at bounding box center [767, 258] width 294 height 29
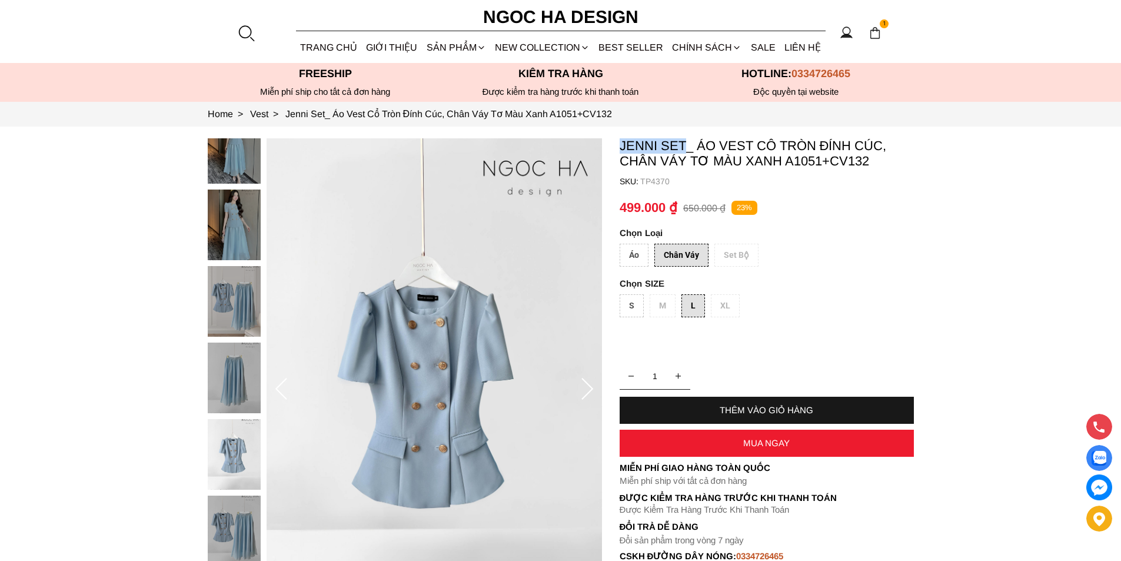
drag, startPoint x: 619, startPoint y: 142, endPoint x: 684, endPoint y: 148, distance: 65.6
click at [684, 148] on p "Jenni Set_ Áo Vest Cổ Tròn Đính Cúc, Chân Váy Tơ Màu Xanh A1051+CV132" at bounding box center [767, 153] width 294 height 31
copy p "Jenni Set"
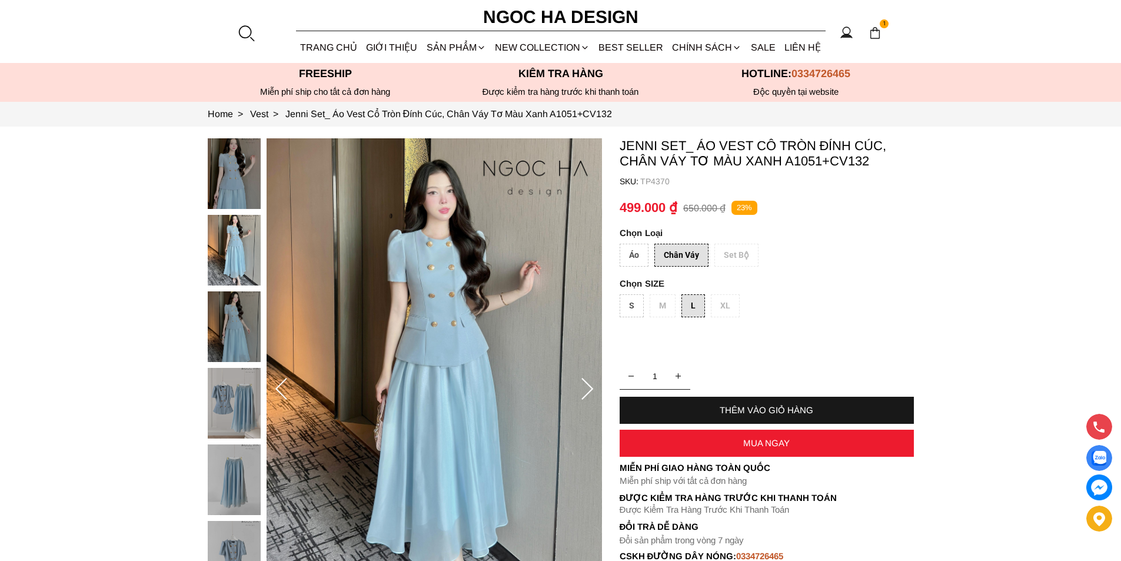
click at [242, 24] on div at bounding box center [246, 33] width 18 height 18
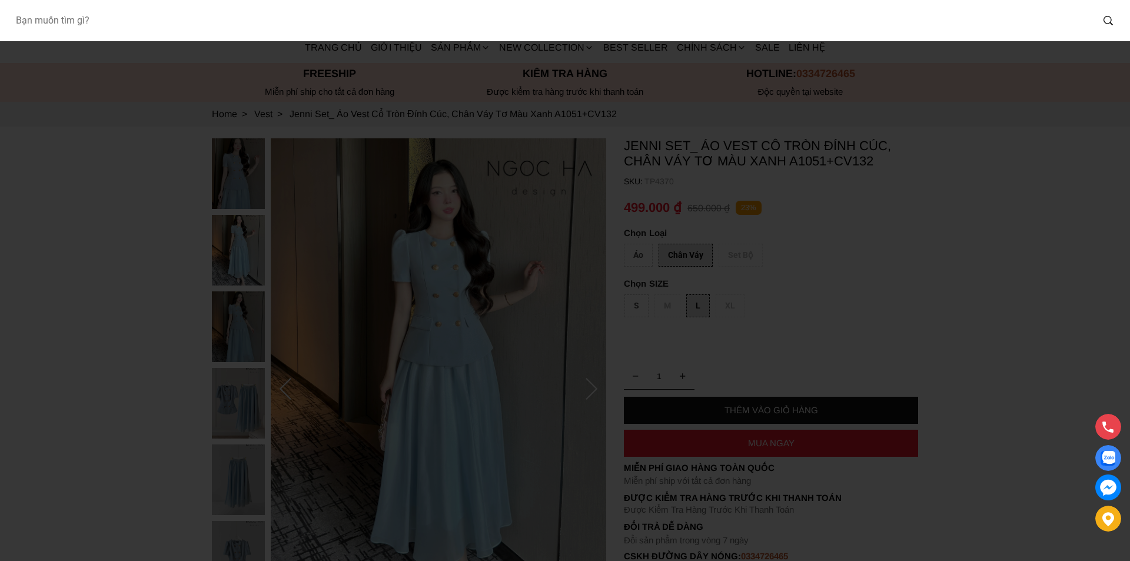
click at [241, 24] on input "Input search Bạn muốn tìm gì?" at bounding box center [549, 20] width 1086 height 27
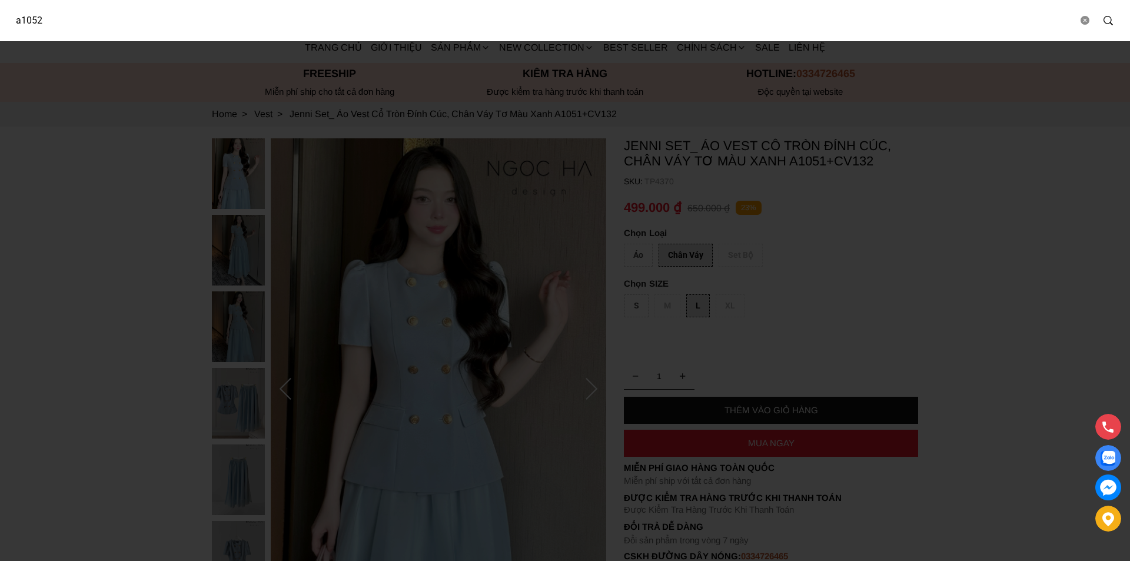
type input "a1052"
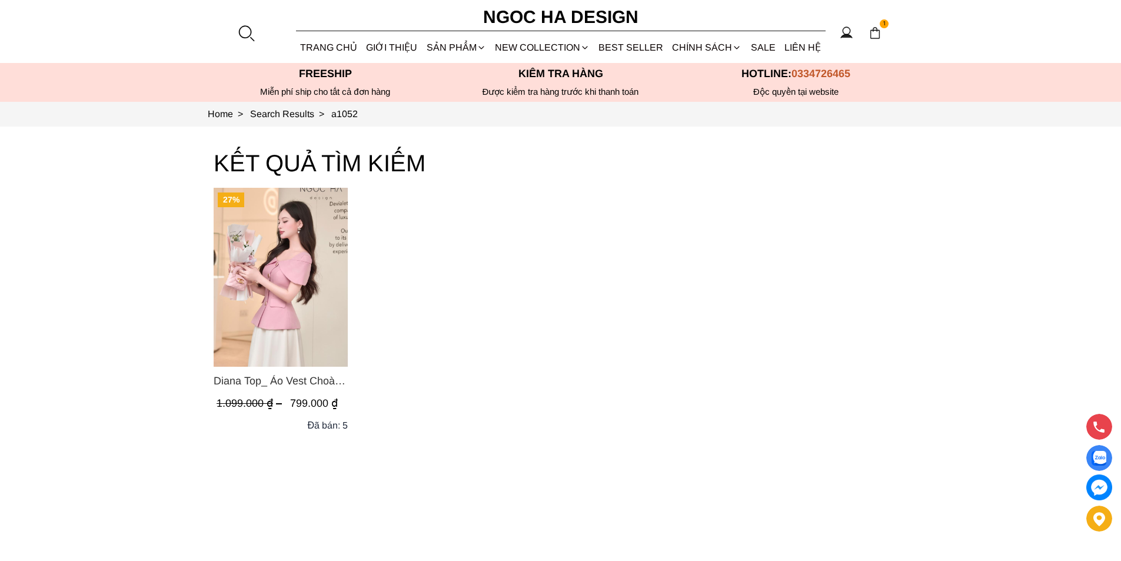
click at [294, 298] on img "Product image - Diana Top_ Áo Vest Choàng Vai Đính Cúc Màu Hồng A1052" at bounding box center [281, 277] width 134 height 179
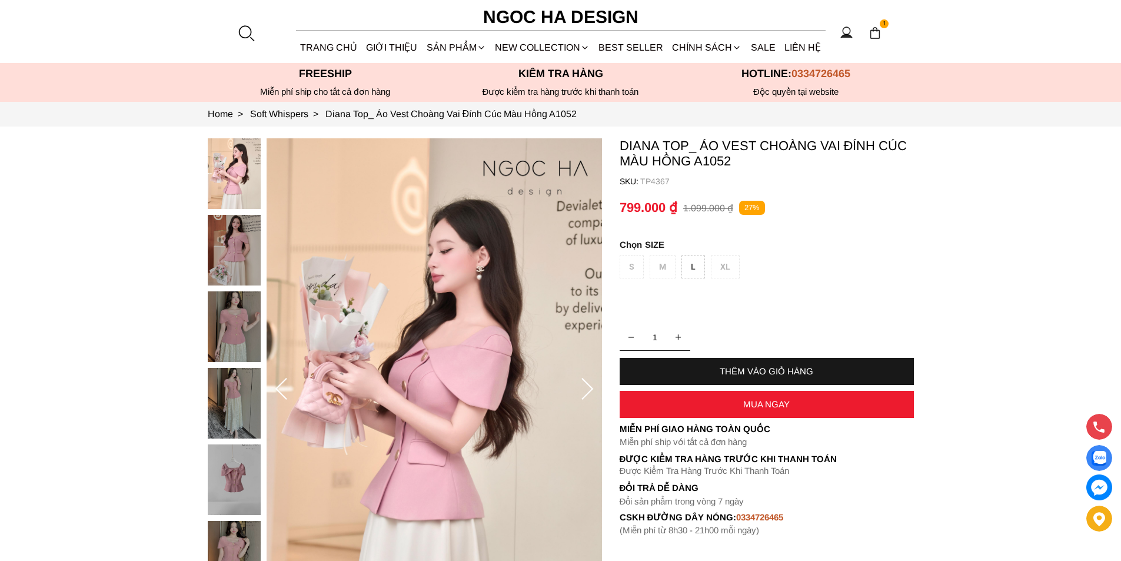
click at [686, 270] on div "L" at bounding box center [694, 266] width 24 height 23
